Goal: Navigation & Orientation: Find specific page/section

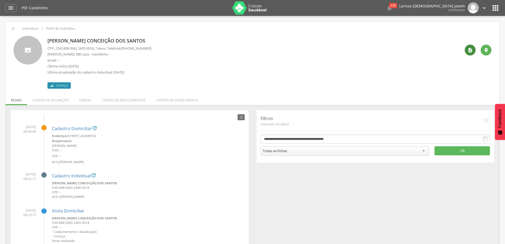
click at [470, 48] on icon "" at bounding box center [469, 49] width 5 height 5
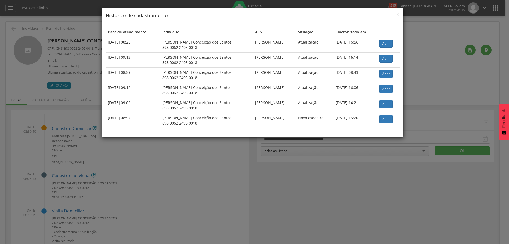
click at [451, 89] on div "× Histórico de cadastramento Data de atendimento Indivíduo ACS Situação Sincron…" at bounding box center [254, 122] width 509 height 244
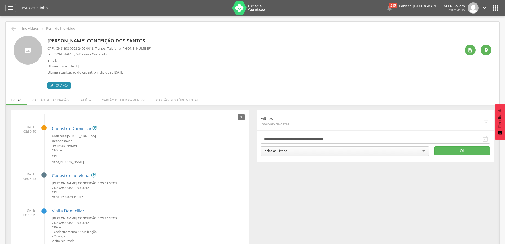
click at [487, 121] on icon "" at bounding box center [486, 121] width 8 height 8
click at [403, 50] on div "[PERSON_NAME] Conceição dos Santos CPF: , CNS: [PHONE_NUMBER] , 7 anos, Telefon…" at bounding box center [253, 62] width 413 height 53
click at [47, 97] on li "Cartão de vacinação" at bounding box center [50, 98] width 47 height 12
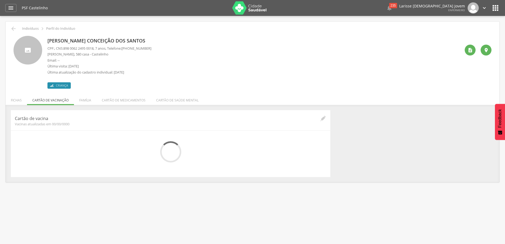
click at [245, 78] on div "[PERSON_NAME] Conceição dos Santos CPF: , CNS: [PHONE_NUMBER] , 7 anos, Telefon…" at bounding box center [253, 62] width 413 height 53
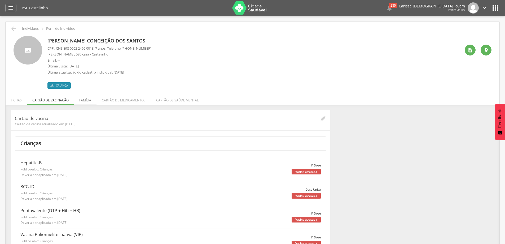
click at [81, 102] on li "Família" at bounding box center [85, 98] width 23 height 12
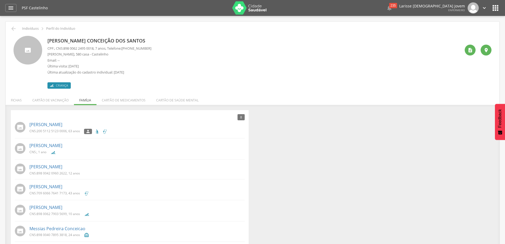
click at [177, 42] on div "[PERSON_NAME] Conceição dos Santos CPF: , CNS: [PHONE_NUMBER] , 7 anos, Telefon…" at bounding box center [253, 62] width 413 height 53
click at [494, 11] on icon "" at bounding box center [495, 8] width 8 height 8
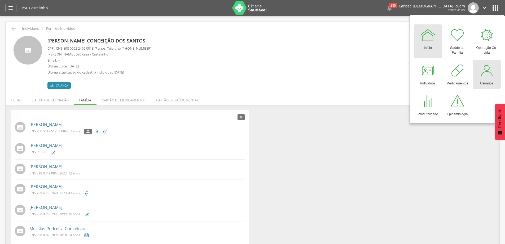
click at [474, 75] on link "Usuários" at bounding box center [486, 74] width 28 height 29
click at [490, 82] on div "Usuários" at bounding box center [486, 81] width 13 height 7
